Goal: Information Seeking & Learning: Learn about a topic

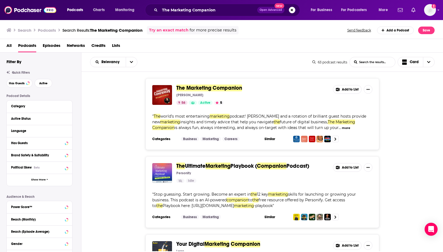
scroll to position [270, 0]
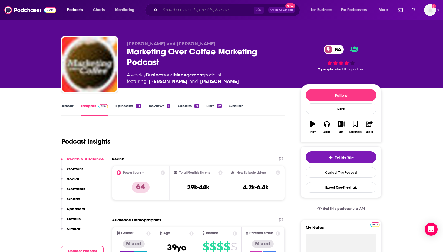
click at [172, 13] on input "Search podcasts, credits, & more..." at bounding box center [207, 10] width 94 height 9
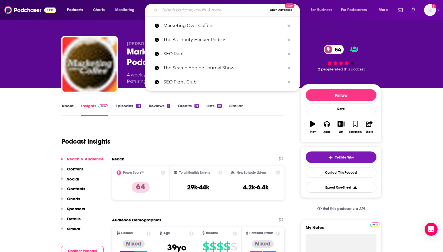
paste input "Pharmacy Podcast Network"
type input "Pharmacy Podcast Network"
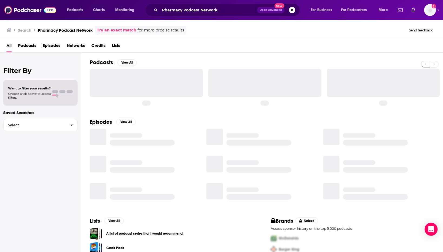
click at [26, 43] on span "Podcasts" at bounding box center [27, 46] width 18 height 11
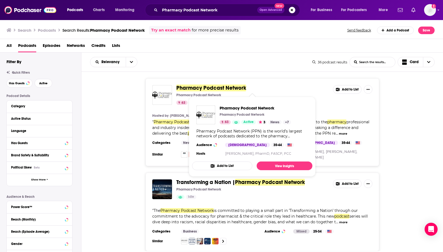
click at [189, 86] on span "Pharmacy Podcast Network" at bounding box center [212, 87] width 70 height 7
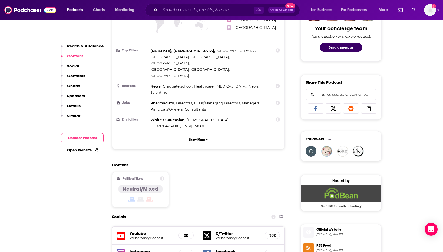
scroll to position [236, 0]
